Goal: Information Seeking & Learning: Find specific fact

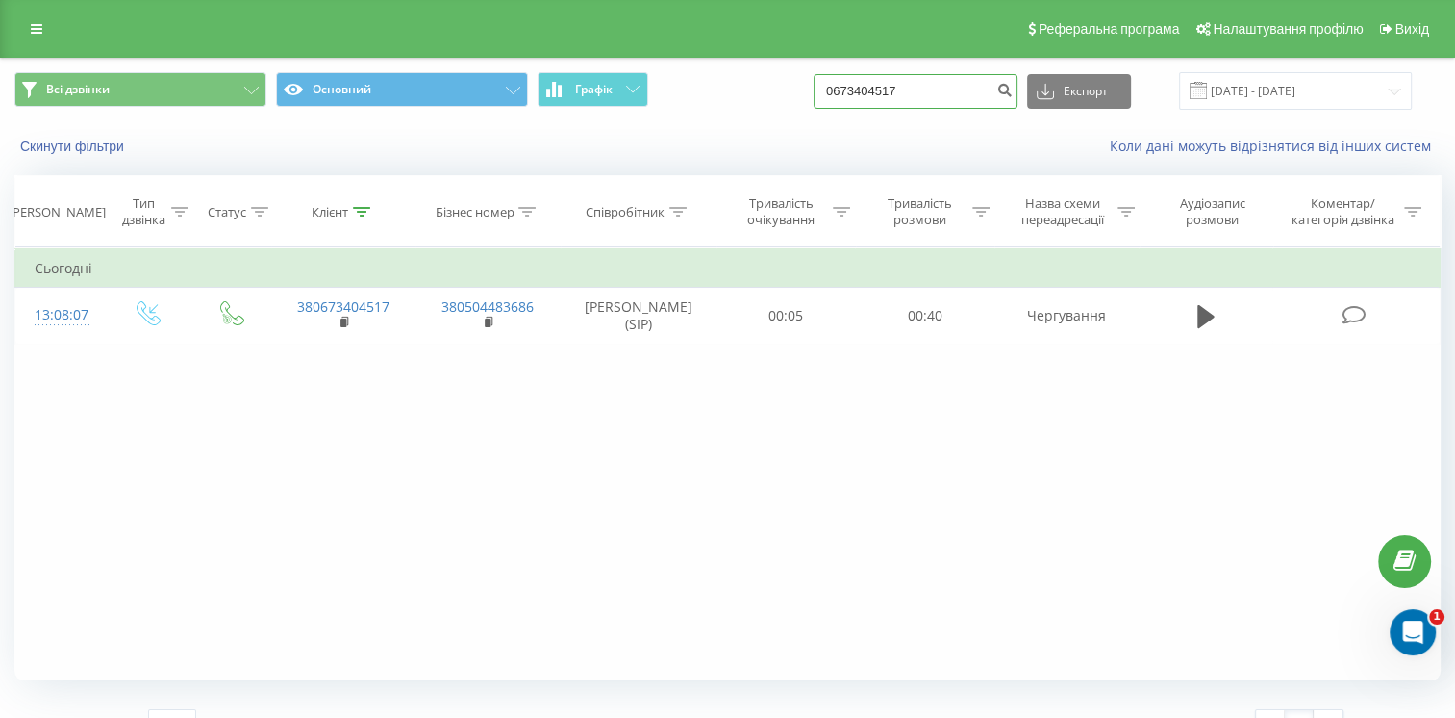
drag, startPoint x: 928, startPoint y: 90, endPoint x: 821, endPoint y: 100, distance: 108.2
click at [822, 101] on div "Всі дзвінки Основний Графік 0673404517 Експорт .csv .xls .xlsx 19.06.2025 - 19.…" at bounding box center [727, 91] width 1427 height 38
paste input "380663203252"
drag, startPoint x: 866, startPoint y: 90, endPoint x: 850, endPoint y: 98, distance: 17.2
click at [850, 98] on input "380663203252" at bounding box center [916, 91] width 204 height 35
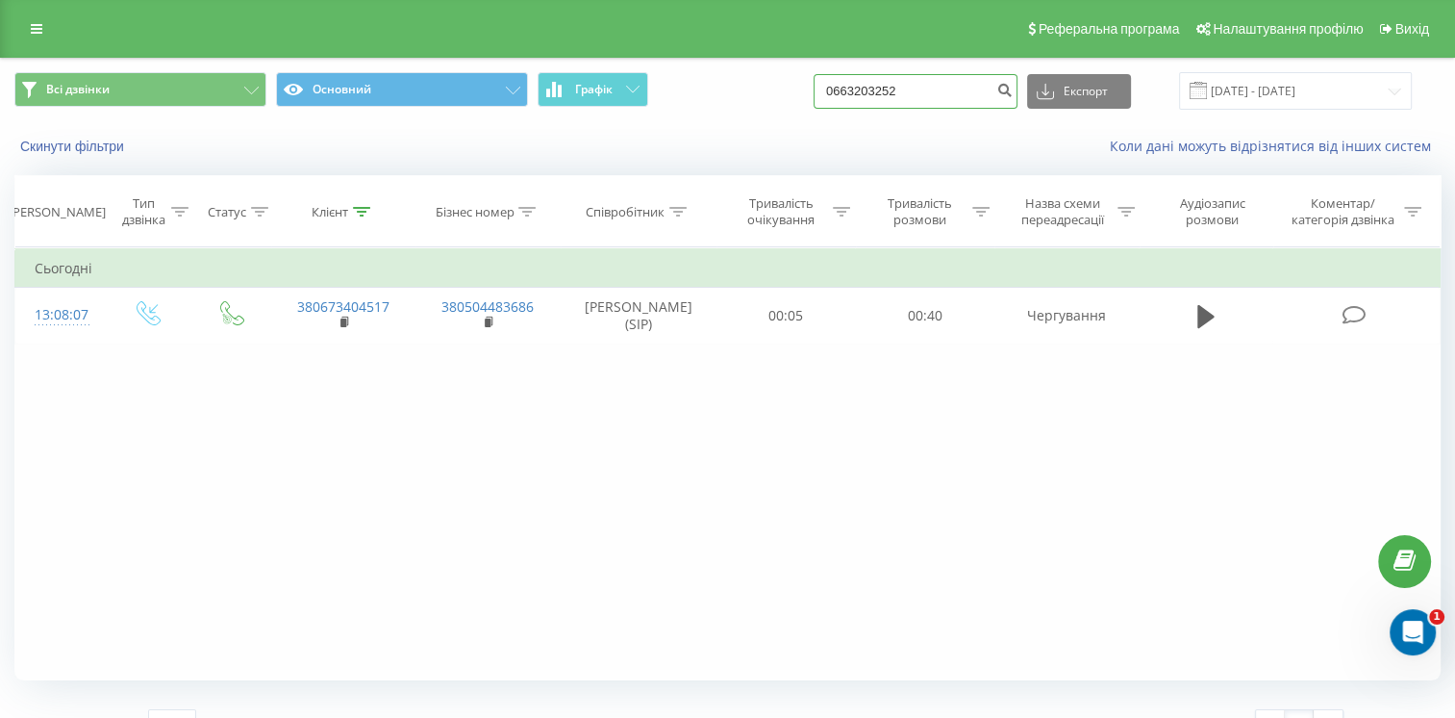
type input "0663203252"
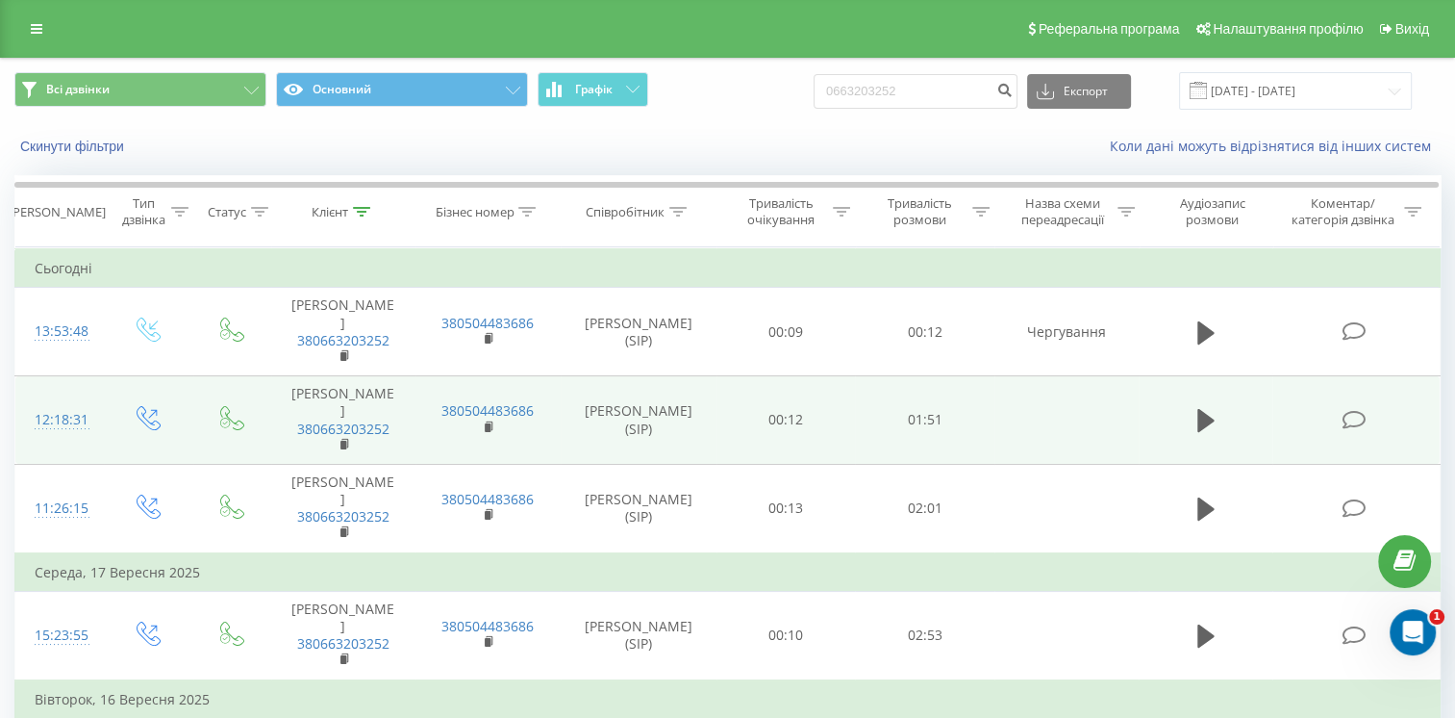
drag, startPoint x: 616, startPoint y: 370, endPoint x: 664, endPoint y: 433, distance: 78.9
click at [664, 433] on td "Мокляк Олександр Анатолійович (SIP)" at bounding box center [639, 420] width 156 height 88
copy td "Мокляк Олександр Анатолійович (SIP)"
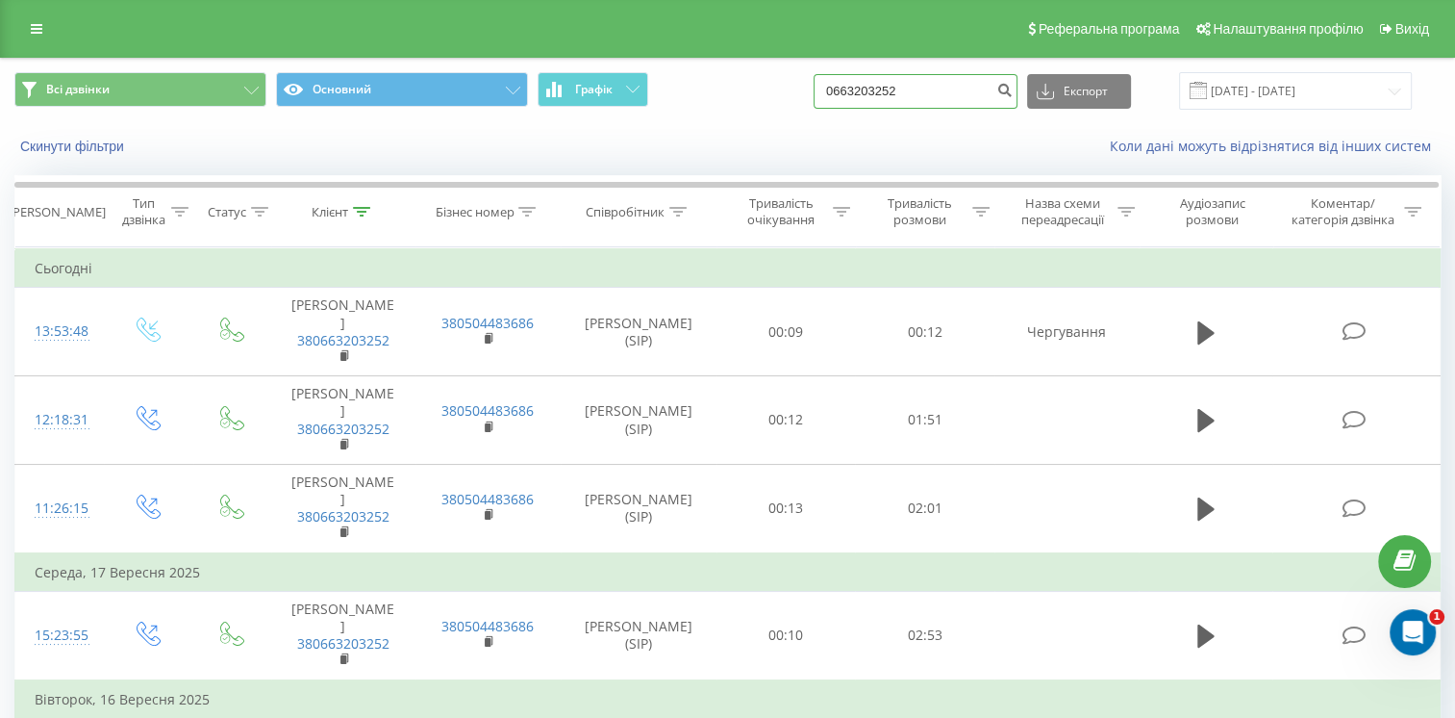
drag, startPoint x: 977, startPoint y: 97, endPoint x: 756, endPoint y: 97, distance: 221.2
click at [768, 103] on div "Всі дзвінки Основний Графік 0663203252 Експорт .csv .xls .xlsx 19.06.2025 - 19.…" at bounding box center [727, 91] width 1427 height 38
paste input "0673404517"
type input "0673404517"
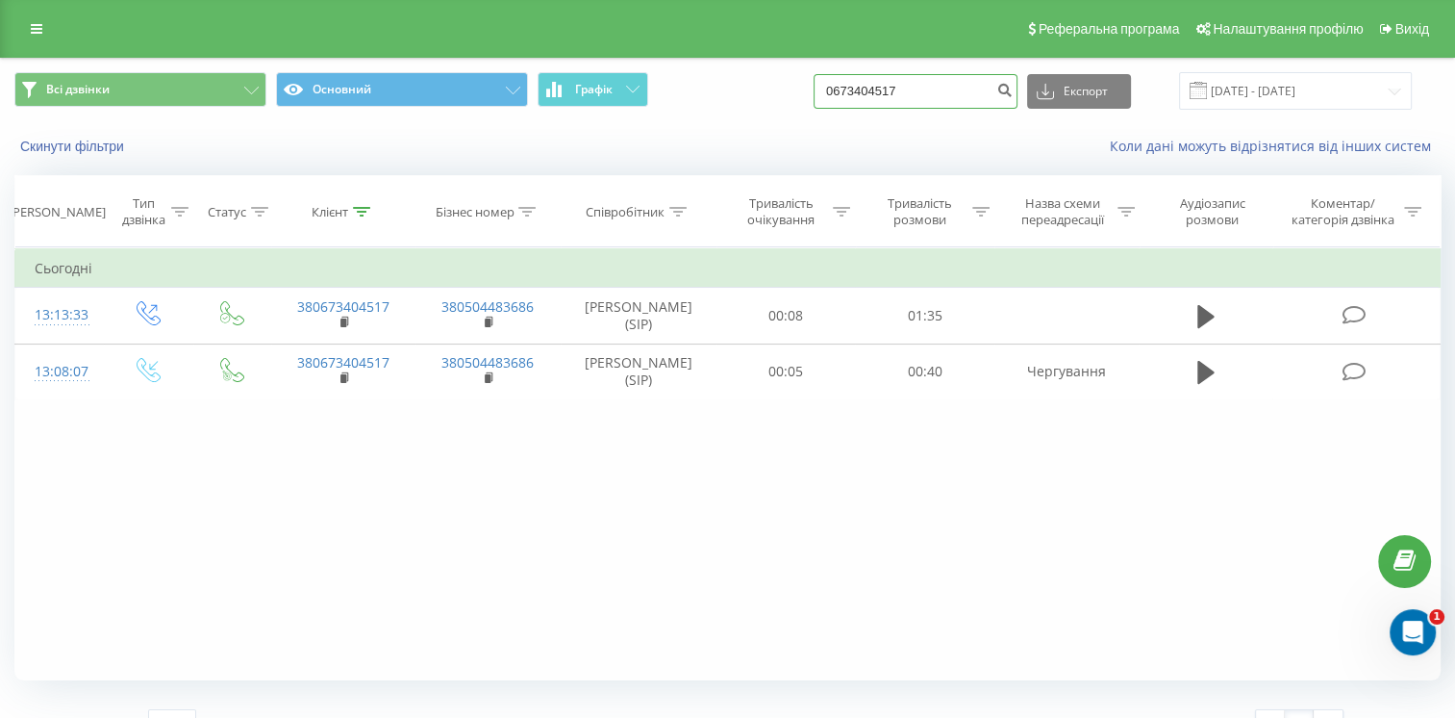
drag, startPoint x: 947, startPoint y: 95, endPoint x: 805, endPoint y: 91, distance: 141.5
click at [806, 94] on div "Всі дзвінки Основний Графік 0673404517 Експорт .csv .xls .xlsx [DATE] - [DATE]" at bounding box center [727, 91] width 1427 height 38
paste input "0508044488"
type input "0508044488"
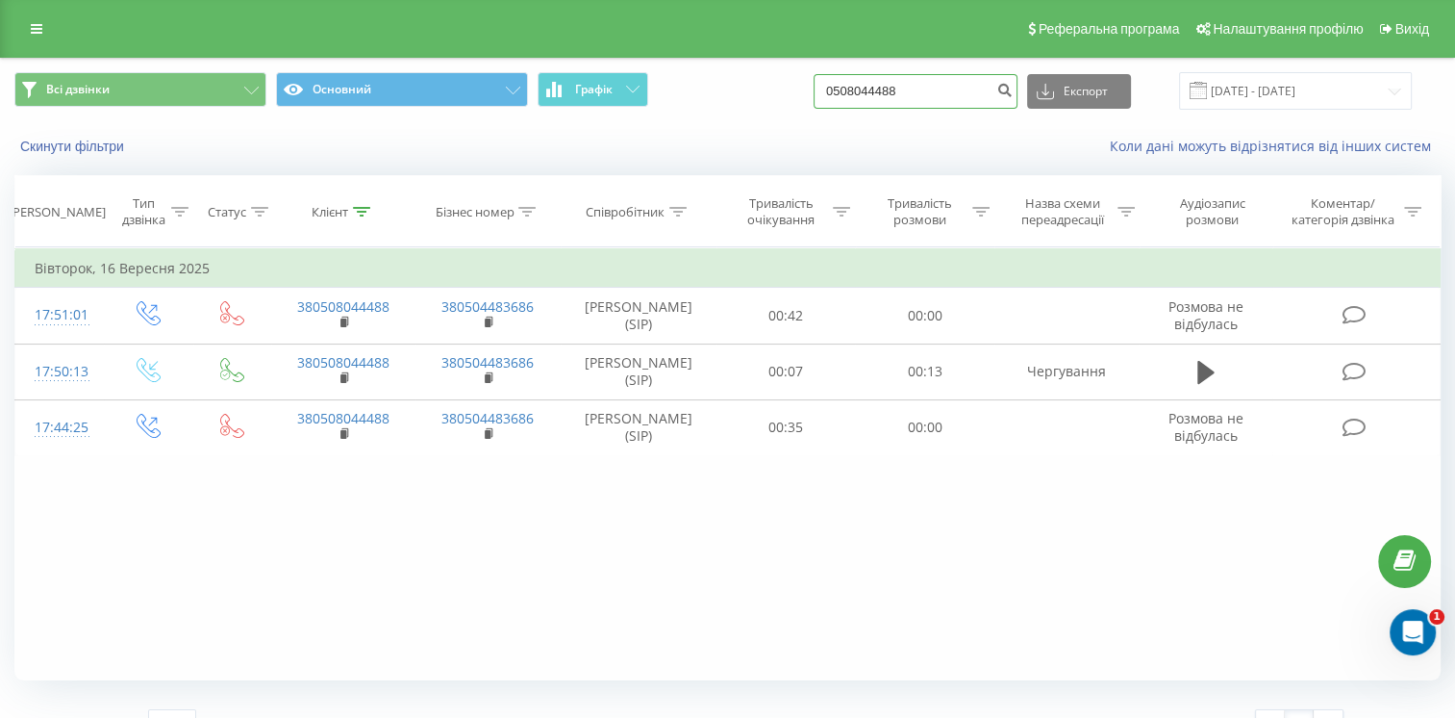
drag, startPoint x: 940, startPoint y: 97, endPoint x: 723, endPoint y: 129, distance: 218.8
click at [723, 129] on div "Всі дзвінки Основний Графік 0508044488 Експорт .csv .xls .xlsx 19.06.2025 - 19.…" at bounding box center [727, 114] width 1453 height 111
paste input "380660767866"
type input "380660767866"
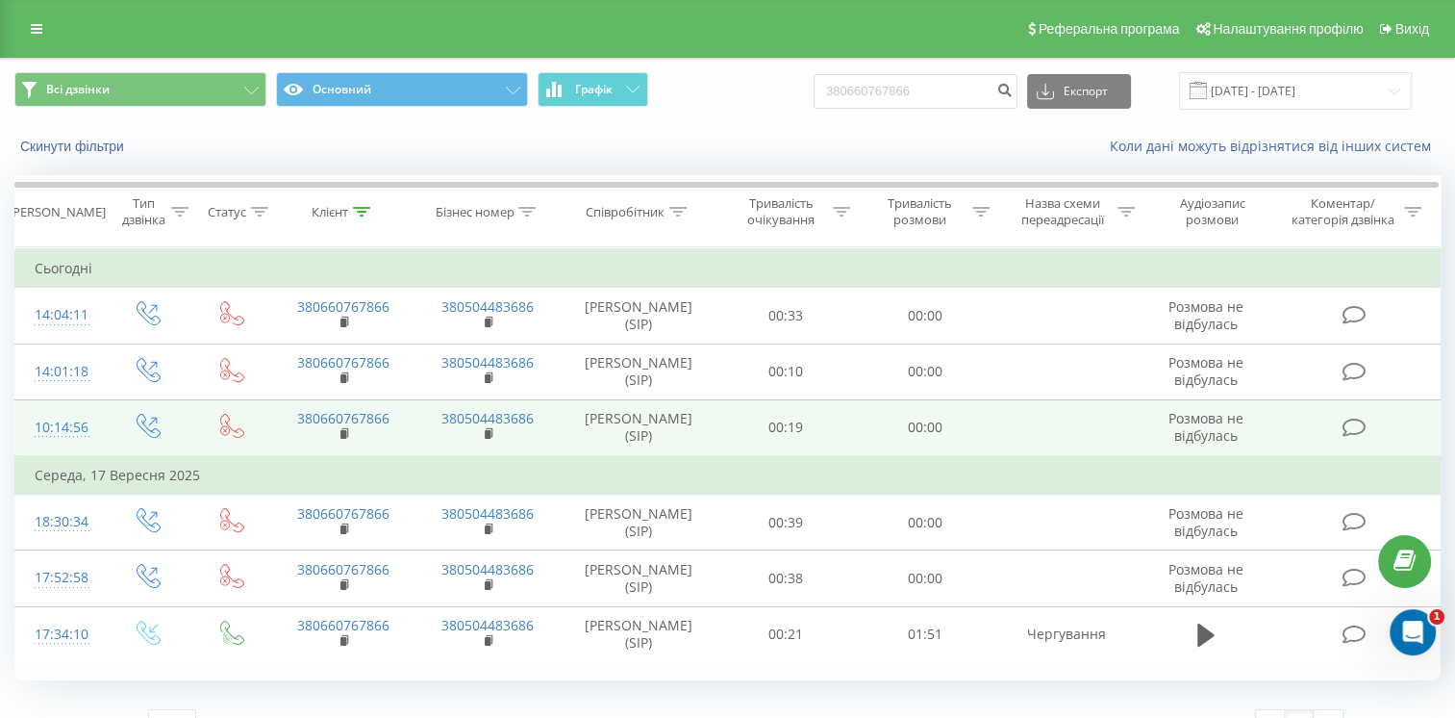
drag, startPoint x: 584, startPoint y: 414, endPoint x: 584, endPoint y: 402, distance: 11.5
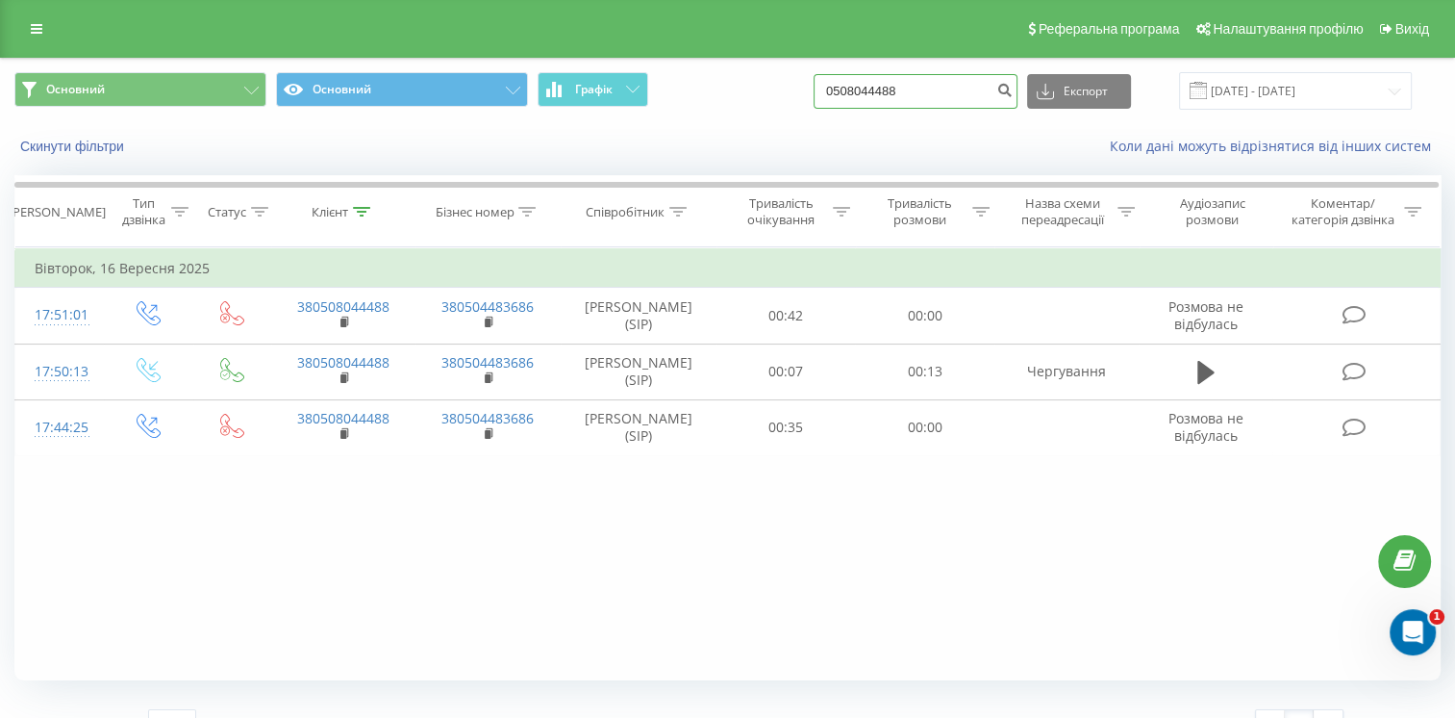
drag, startPoint x: 927, startPoint y: 98, endPoint x: 776, endPoint y: 104, distance: 151.1
click at [776, 104] on div "Основний Основний Графік 0508044488 Експорт .csv .xls .xlsx 19.06.2025 - 19.09.…" at bounding box center [727, 91] width 1427 height 38
click at [920, 99] on input at bounding box center [916, 91] width 204 height 35
paste input "380965405058"
type input "380965405058"
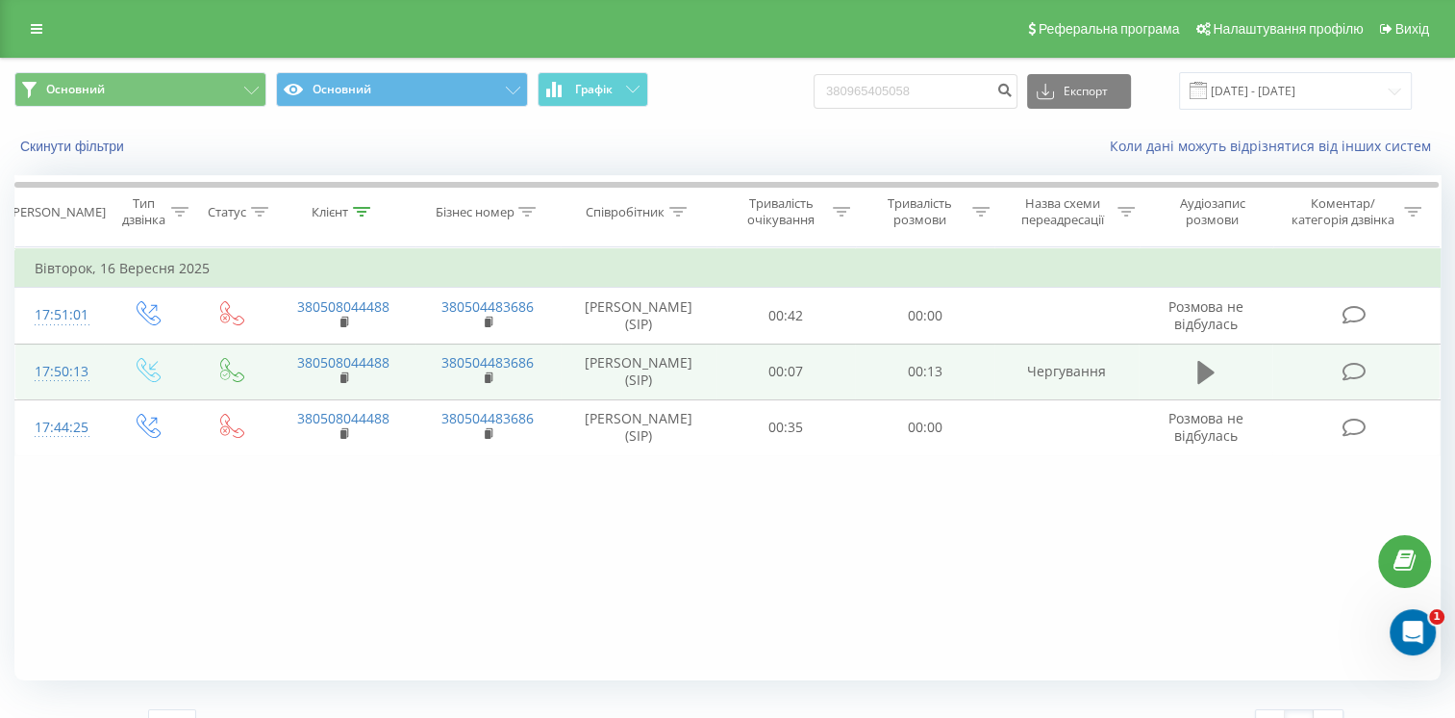
click at [1203, 373] on icon at bounding box center [1206, 372] width 17 height 23
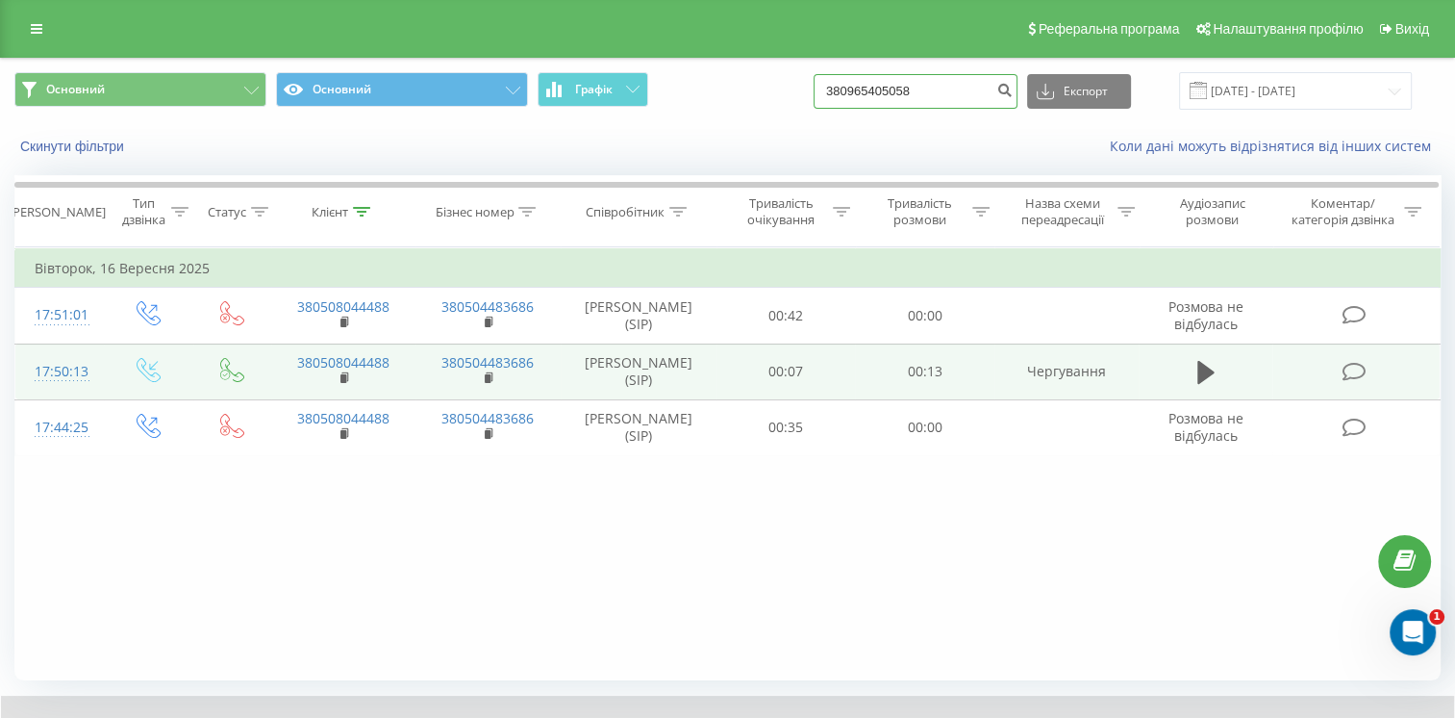
drag, startPoint x: 963, startPoint y: 88, endPoint x: 613, endPoint y: 156, distance: 356.6
click at [619, 155] on div "Основний Основний Графік 380965405058 Експорт .csv .xls .xlsx 19.06.2025 - 19.0…" at bounding box center [727, 114] width 1453 height 111
click at [913, 90] on input at bounding box center [916, 91] width 204 height 35
paste input "380442377777"
type input "380442377777"
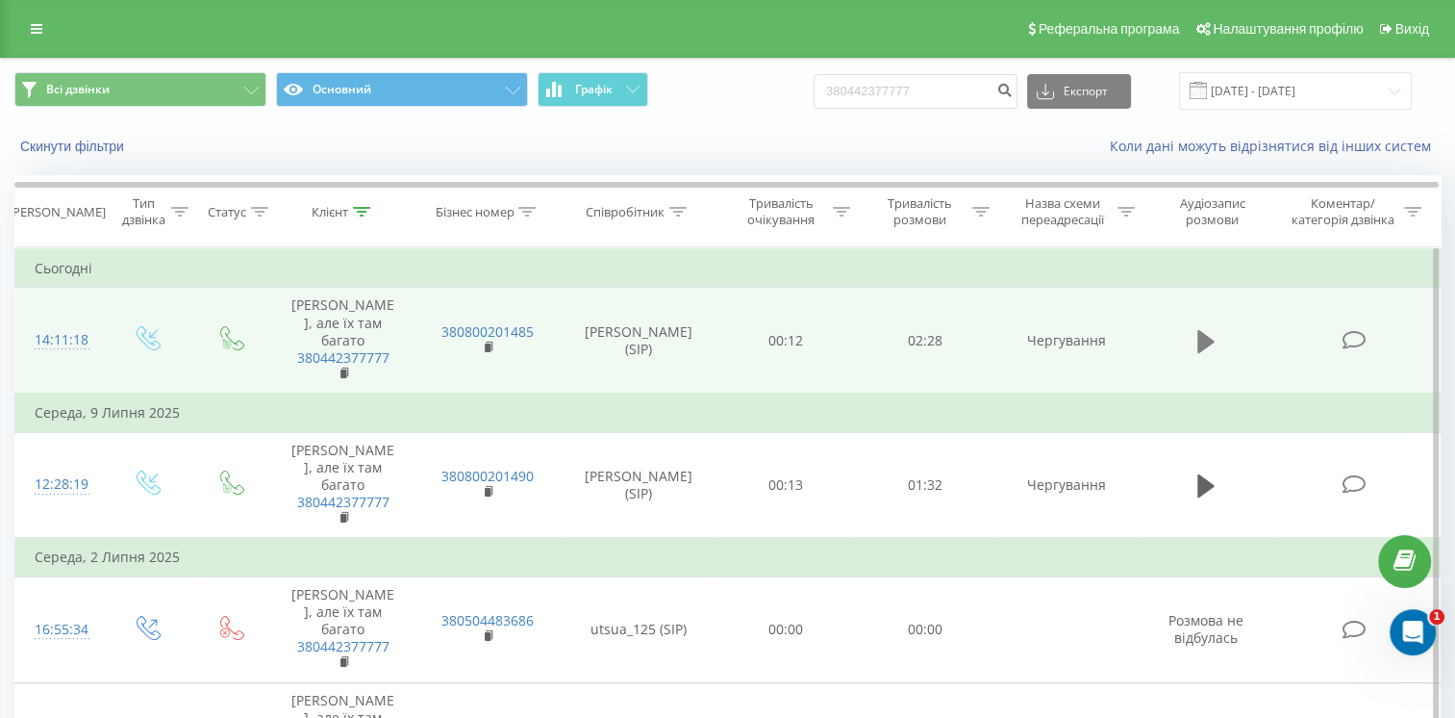
click at [1199, 340] on icon at bounding box center [1206, 341] width 17 height 23
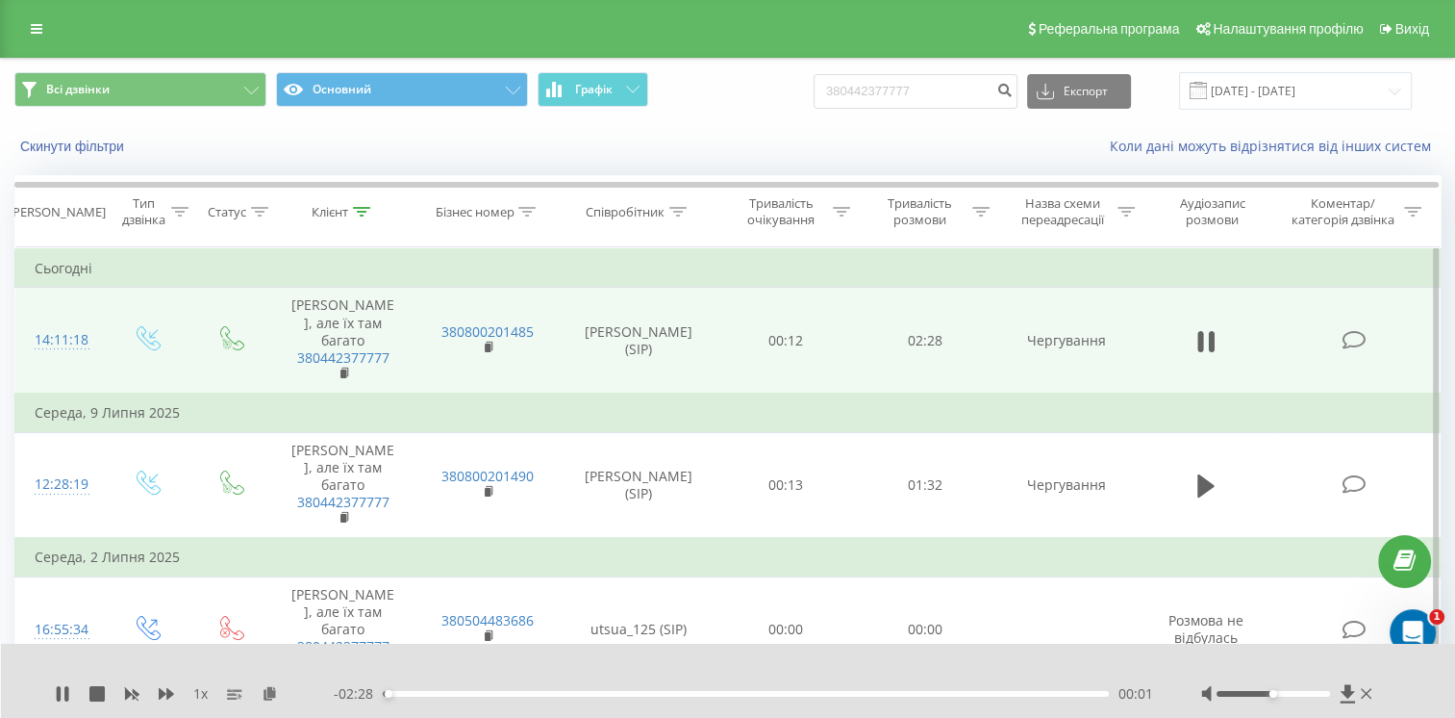
click at [464, 696] on div "- 02:28 00:01 00:01" at bounding box center [744, 693] width 820 height 19
click at [461, 693] on div "00:01" at bounding box center [746, 694] width 726 height 6
click at [511, 695] on div "00:16" at bounding box center [746, 694] width 726 height 6
click at [562, 695] on div "00:37" at bounding box center [746, 694] width 726 height 6
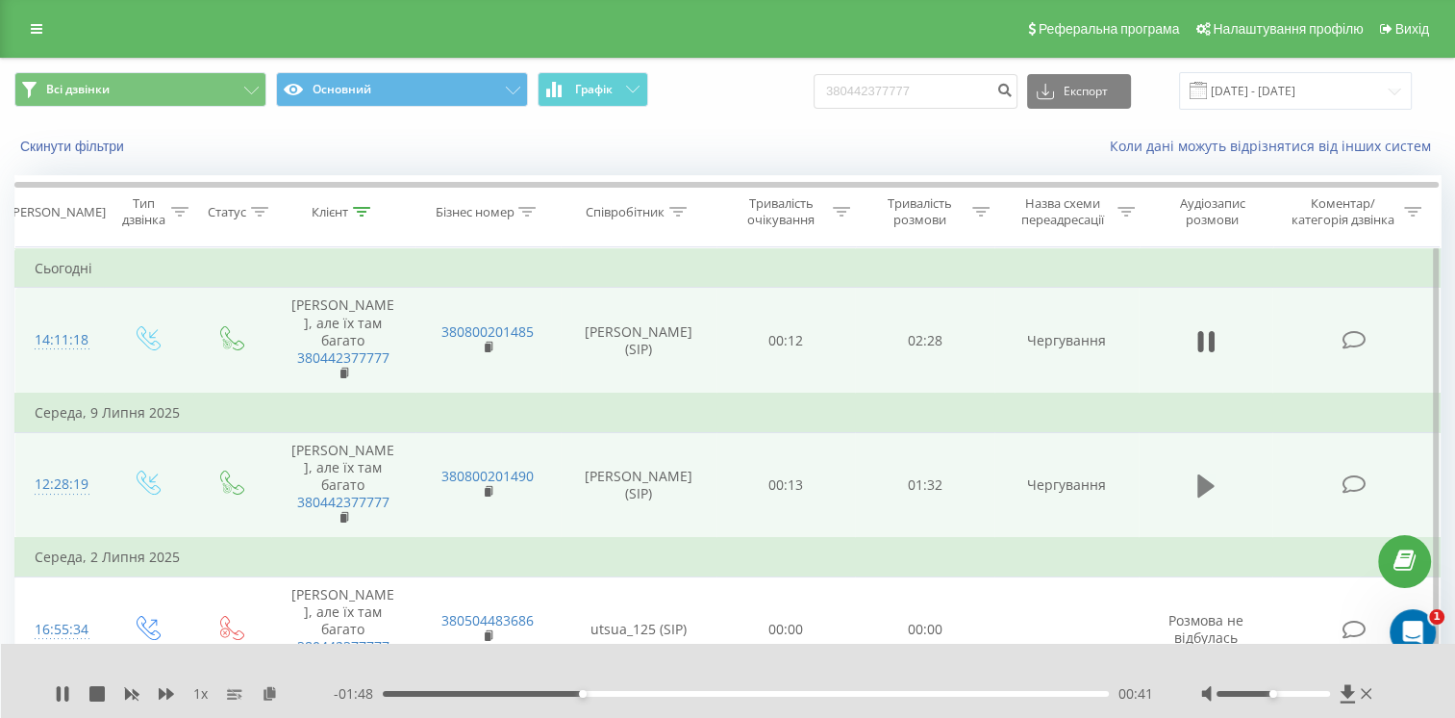
click at [1202, 492] on icon at bounding box center [1206, 485] width 17 height 23
click at [447, 692] on div "00:00" at bounding box center [746, 694] width 726 height 6
click at [513, 695] on div "00:16" at bounding box center [746, 694] width 726 height 6
click at [466, 694] on div "00:19" at bounding box center [746, 694] width 726 height 6
click at [437, 695] on div "00:06" at bounding box center [746, 694] width 726 height 6
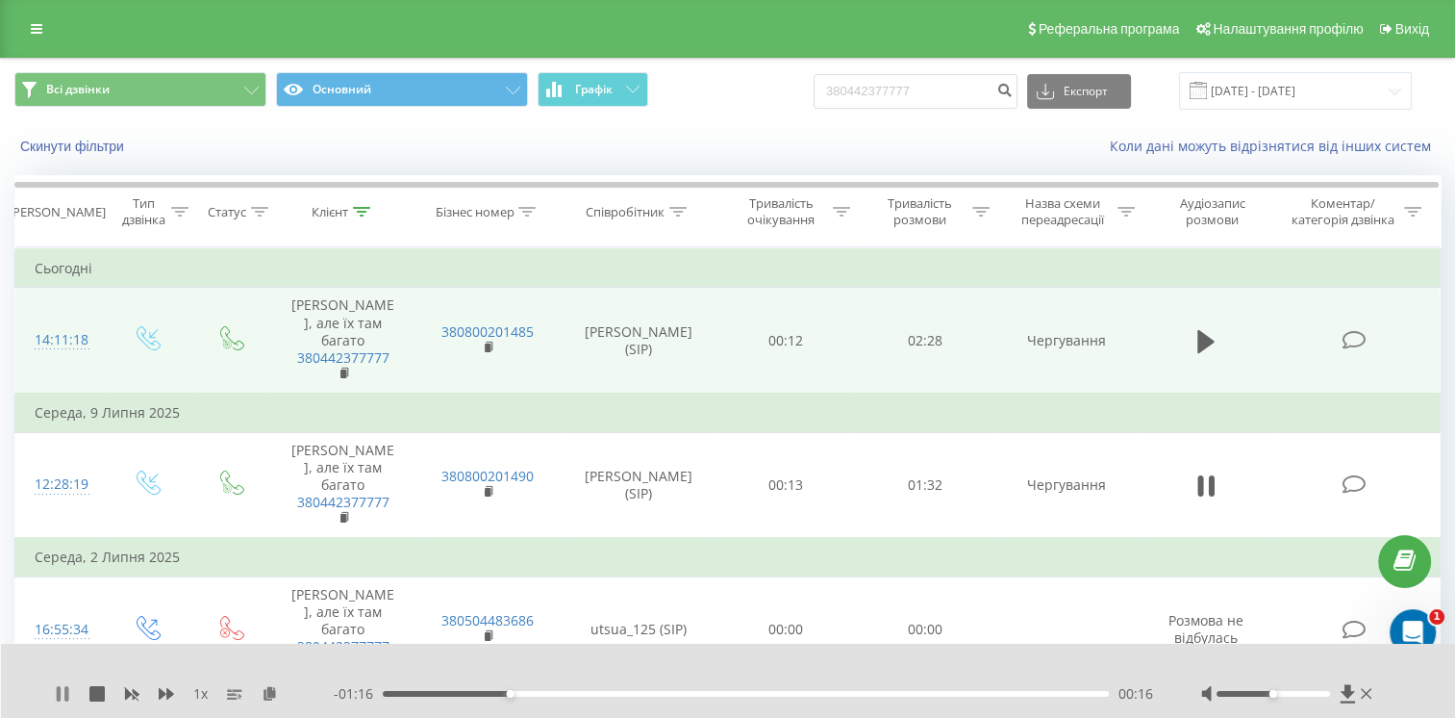
click at [63, 693] on icon at bounding box center [62, 693] width 15 height 15
click at [1208, 479] on icon at bounding box center [1206, 485] width 17 height 27
click at [496, 693] on div "00:17" at bounding box center [746, 694] width 726 height 6
click at [486, 691] on div "00:13" at bounding box center [746, 694] width 726 height 6
click at [63, 695] on icon at bounding box center [62, 693] width 15 height 15
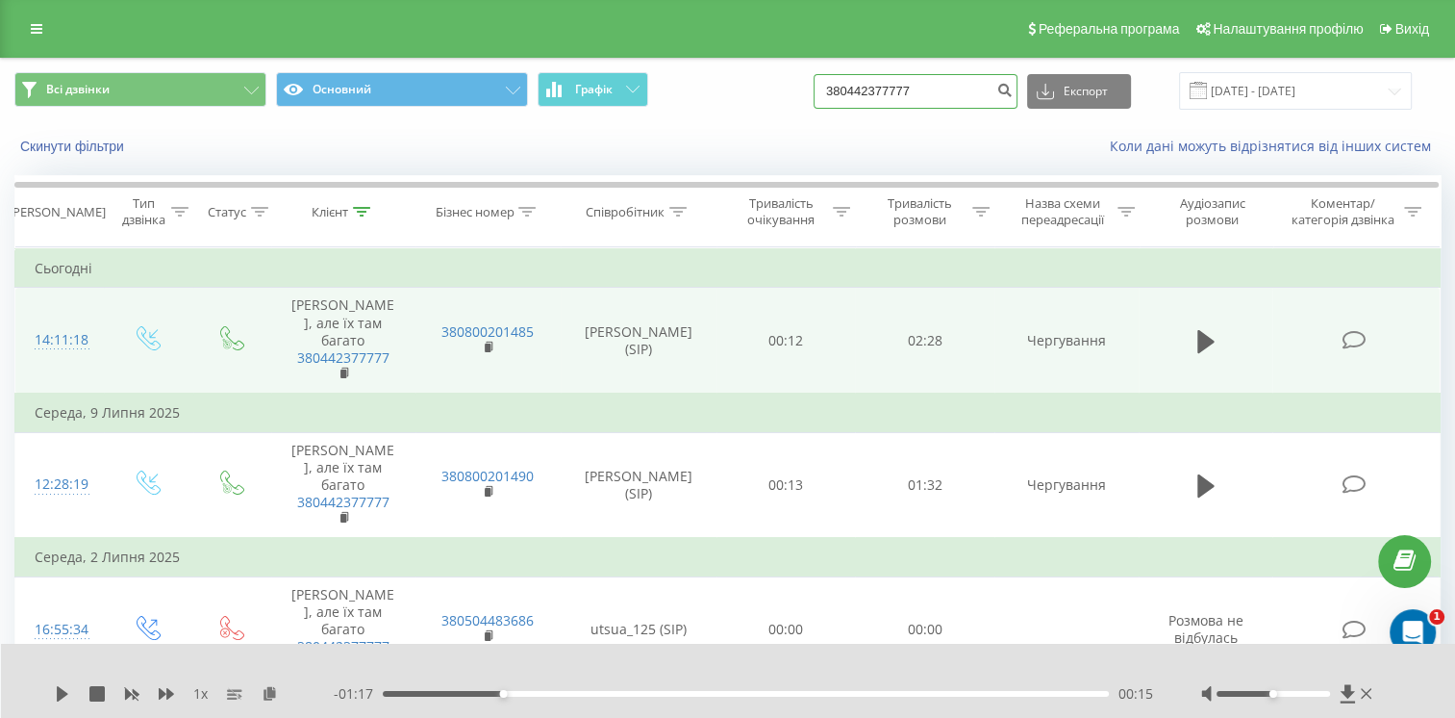
drag, startPoint x: 957, startPoint y: 96, endPoint x: 756, endPoint y: 129, distance: 203.7
click at [756, 129] on div "Всі дзвінки Основний Графік 380442377777 Експорт .csv .xls .xlsx 19.06.2025 - 1…" at bounding box center [727, 114] width 1453 height 111
click at [935, 90] on input at bounding box center [916, 91] width 204 height 35
paste input "380965405058"
type input "380965405058"
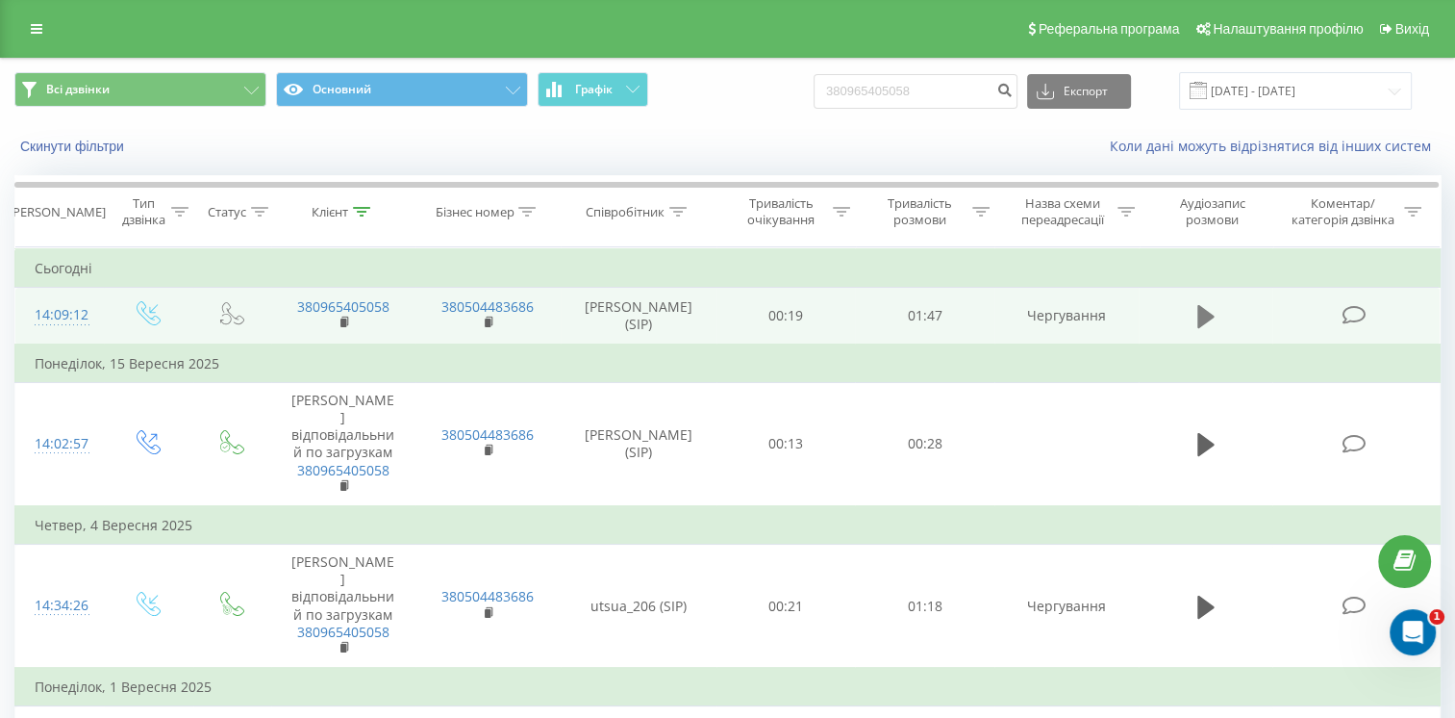
click at [1217, 310] on button at bounding box center [1206, 316] width 29 height 29
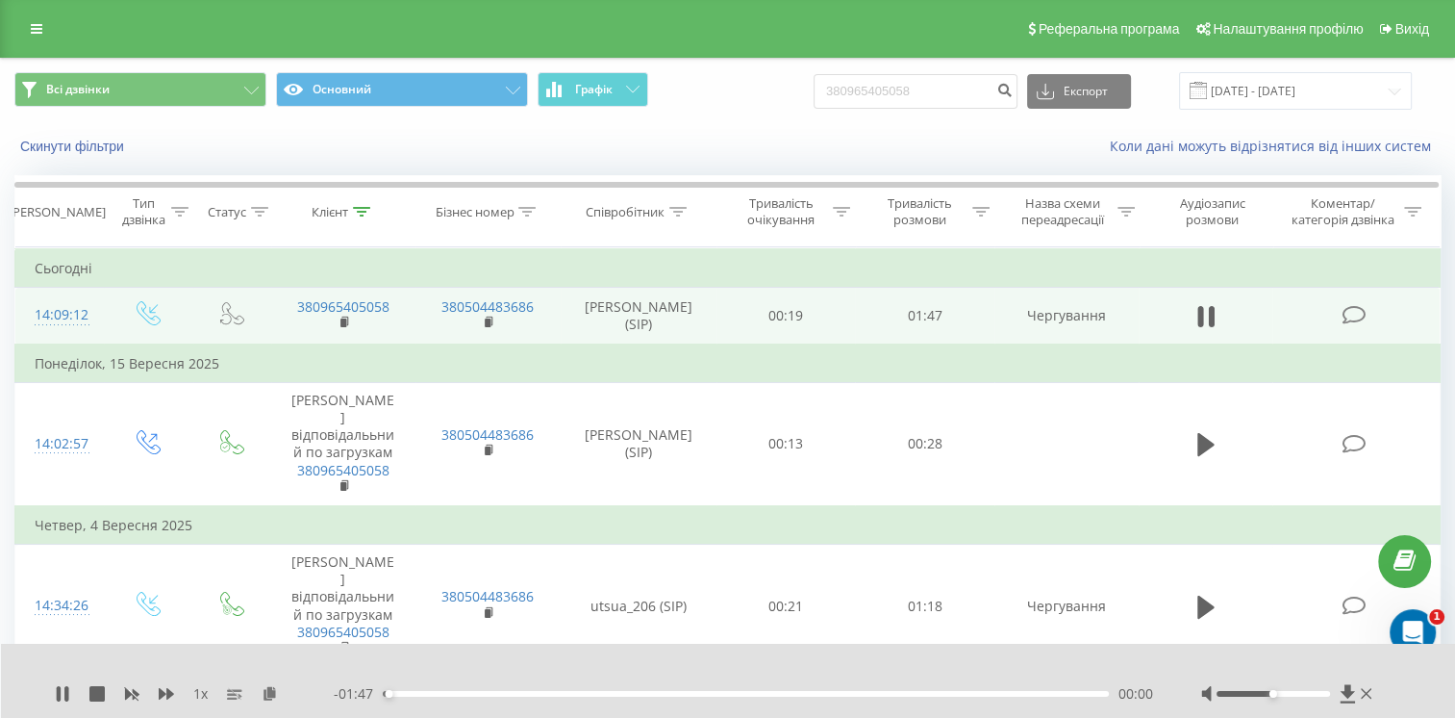
click at [475, 687] on div "- 01:47 00:00 00:00" at bounding box center [744, 693] width 820 height 19
click at [470, 702] on div "- 01:46 00:01 00:01" at bounding box center [744, 693] width 820 height 19
click at [468, 695] on div "00:01" at bounding box center [746, 694] width 726 height 6
click at [503, 695] on div "00:13" at bounding box center [746, 694] width 726 height 6
click at [58, 693] on icon at bounding box center [59, 693] width 4 height 15
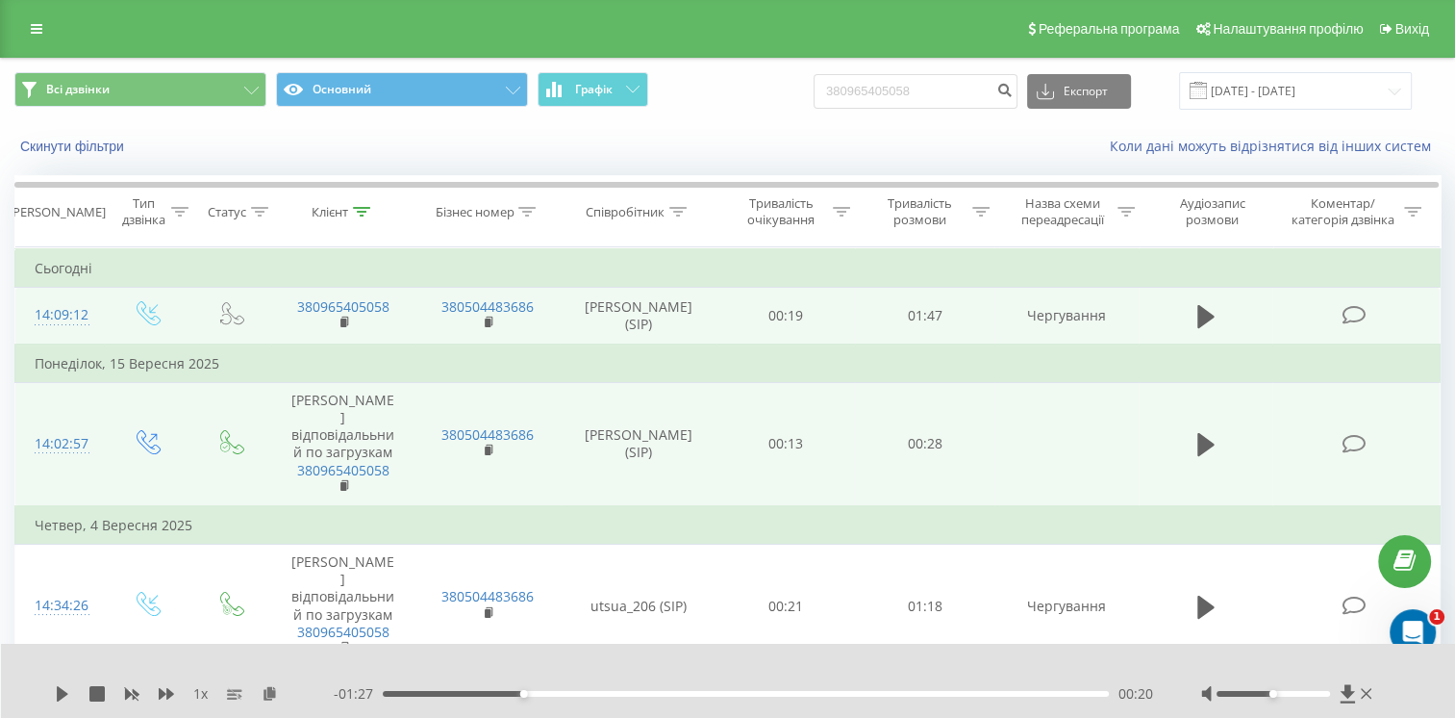
drag, startPoint x: 590, startPoint y: 413, endPoint x: 667, endPoint y: 455, distance: 87.8
click at [667, 455] on td "[PERSON_NAME] (SIP)" at bounding box center [639, 444] width 156 height 124
copy td "[PERSON_NAME] (SIP)"
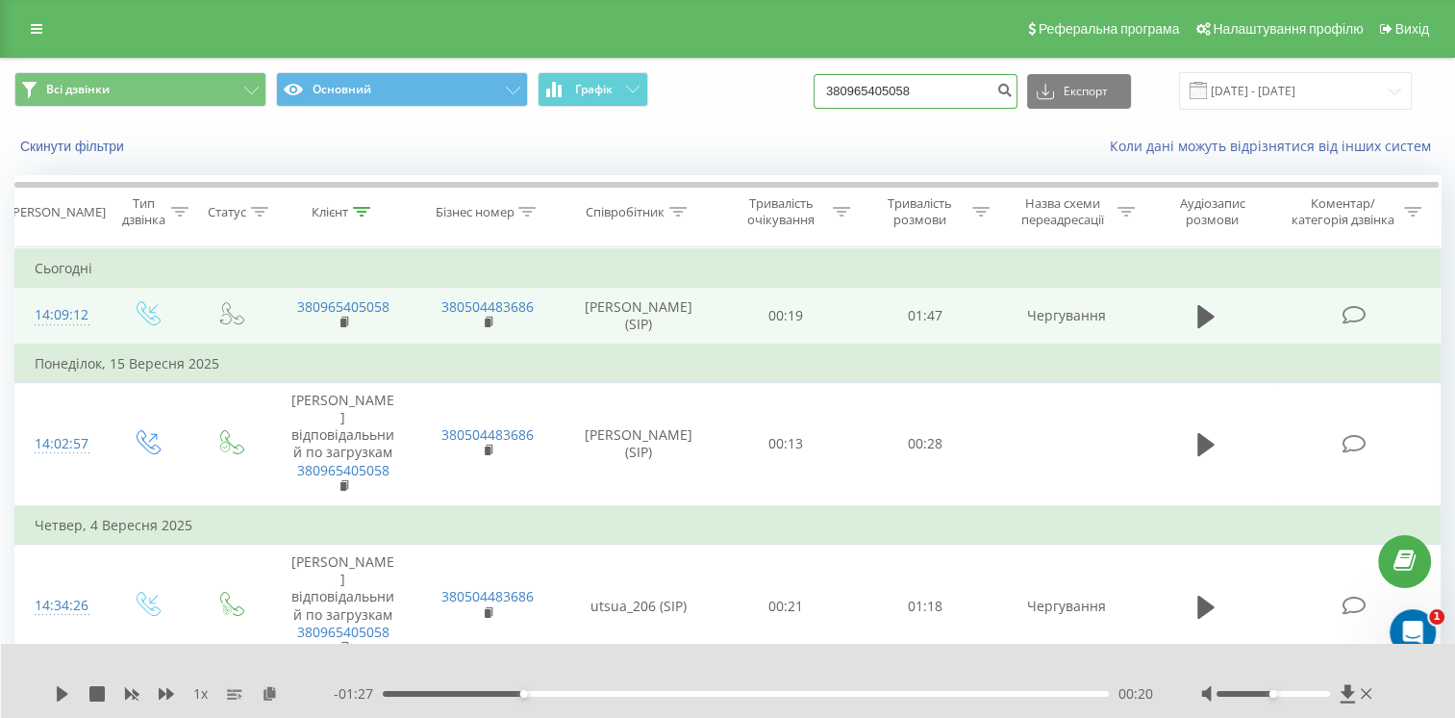
drag, startPoint x: 947, startPoint y: 87, endPoint x: 643, endPoint y: 163, distance: 313.3
click at [643, 163] on div "Всі дзвінки Основний Графік 380965405058 Експорт .csv .xls .xlsx [DATE] - [DATE…" at bounding box center [727, 114] width 1453 height 111
click at [894, 98] on input at bounding box center [916, 91] width 204 height 35
paste input "380442377777"
type input "380442377777"
